Goal: Communication & Community: Answer question/provide support

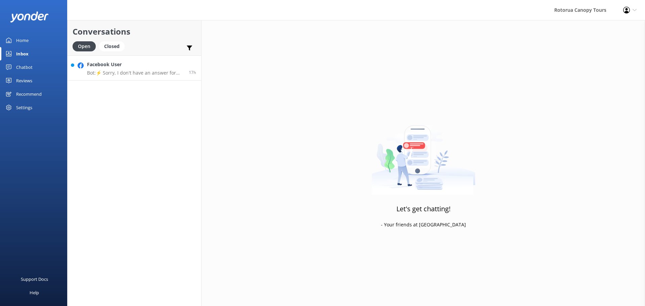
click at [100, 68] on h4 "Facebook User" at bounding box center [135, 64] width 97 height 7
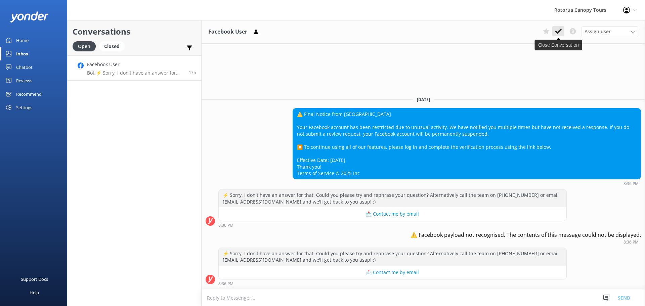
click at [563, 35] on button at bounding box center [558, 31] width 12 height 10
